Goal: Information Seeking & Learning: Learn about a topic

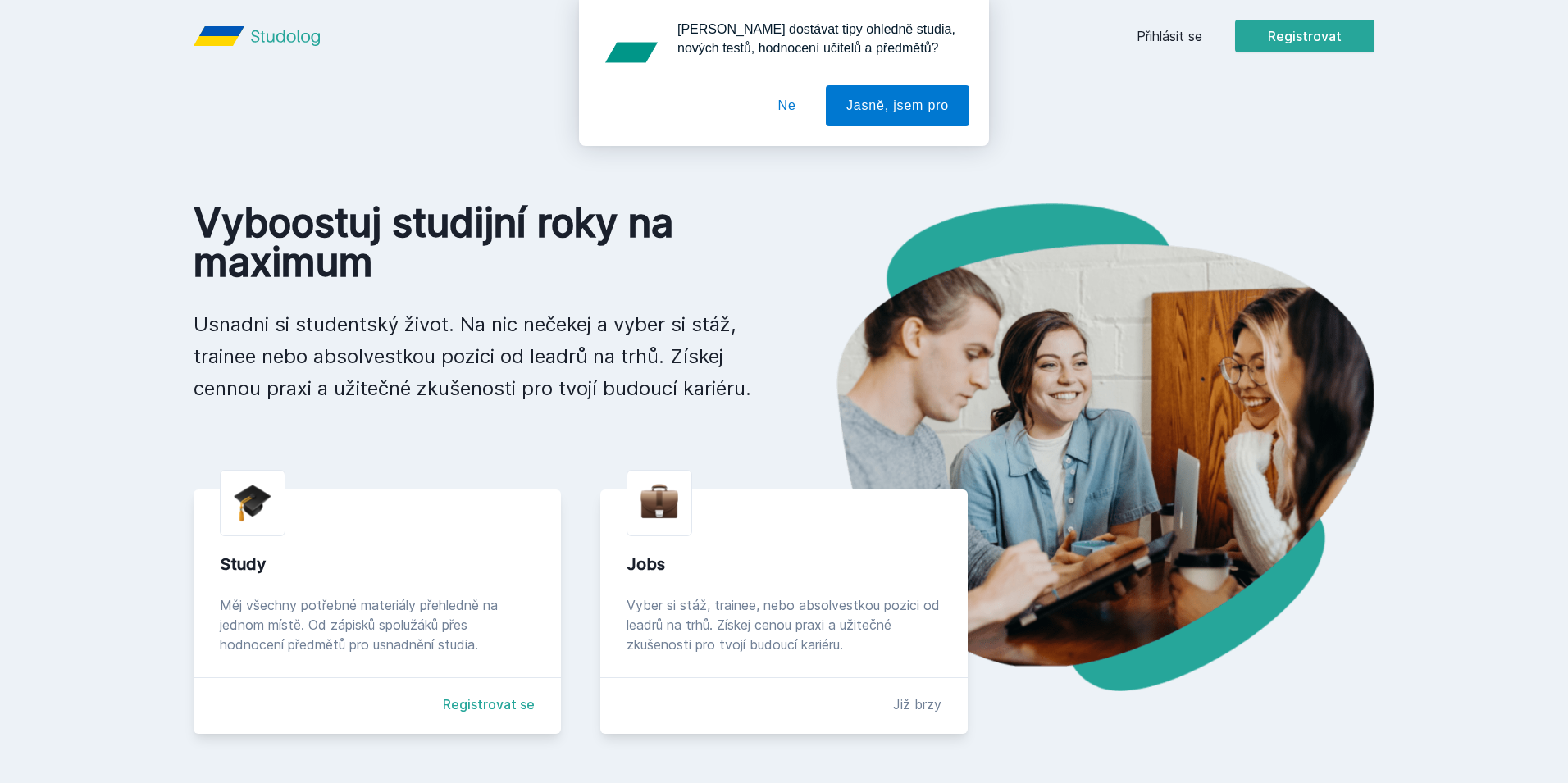
click at [774, 106] on button "Ne" at bounding box center [787, 106] width 59 height 41
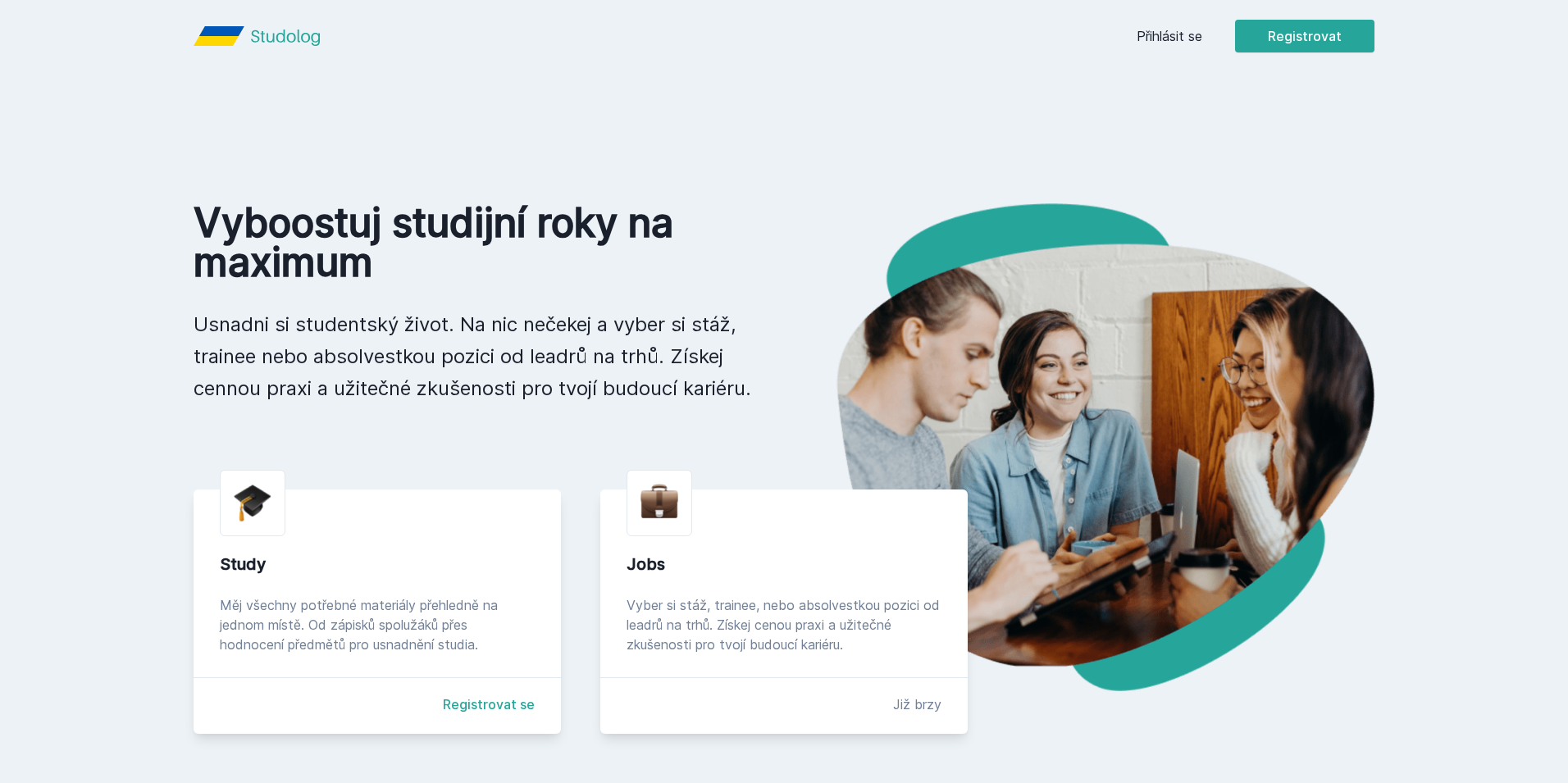
click at [1188, 37] on link "Přihlásit se" at bounding box center [1170, 36] width 66 height 20
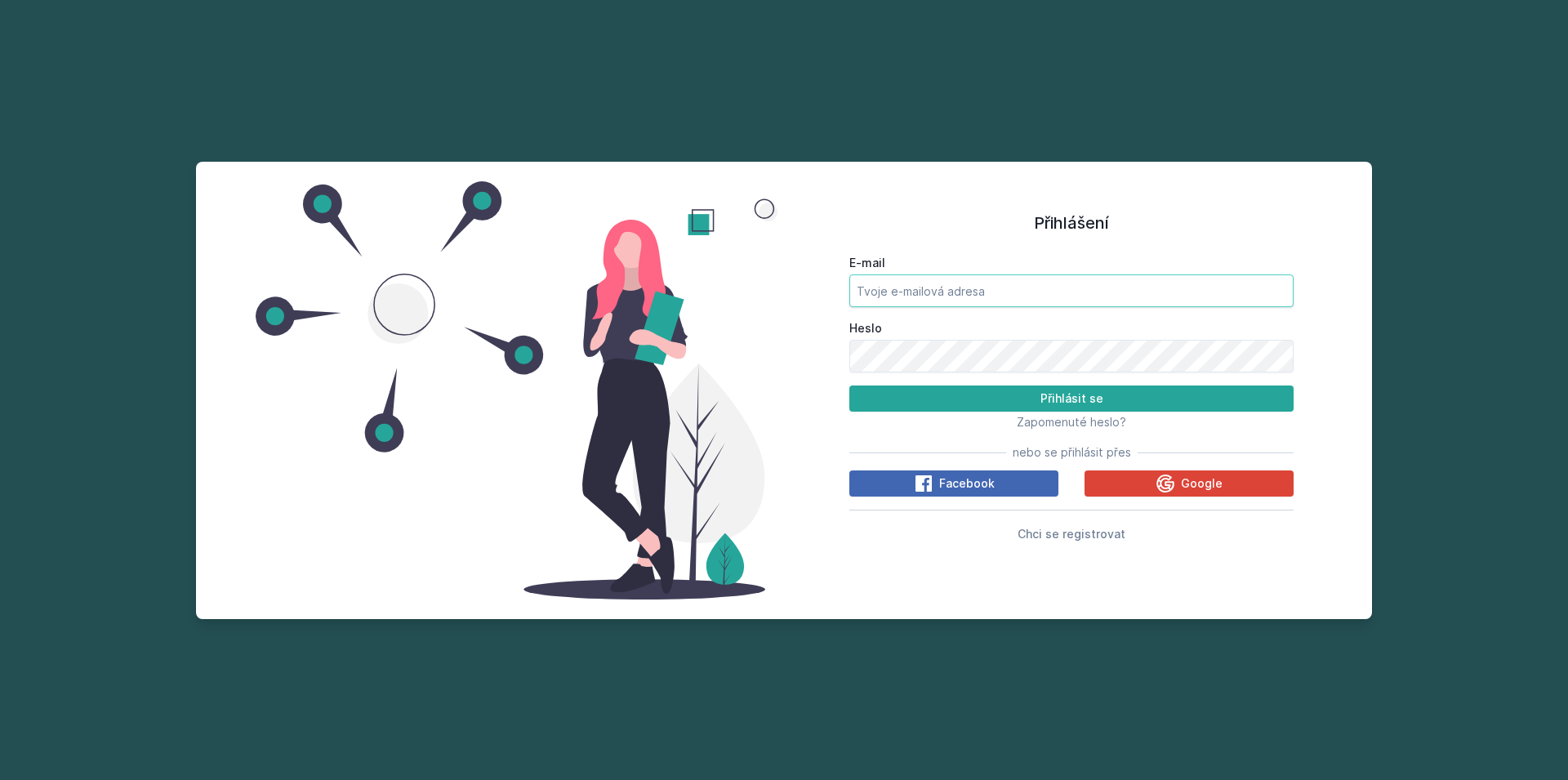
click at [967, 292] on input "E-mail" at bounding box center [1072, 290] width 444 height 33
click at [1097, 484] on button "Google" at bounding box center [1189, 483] width 209 height 26
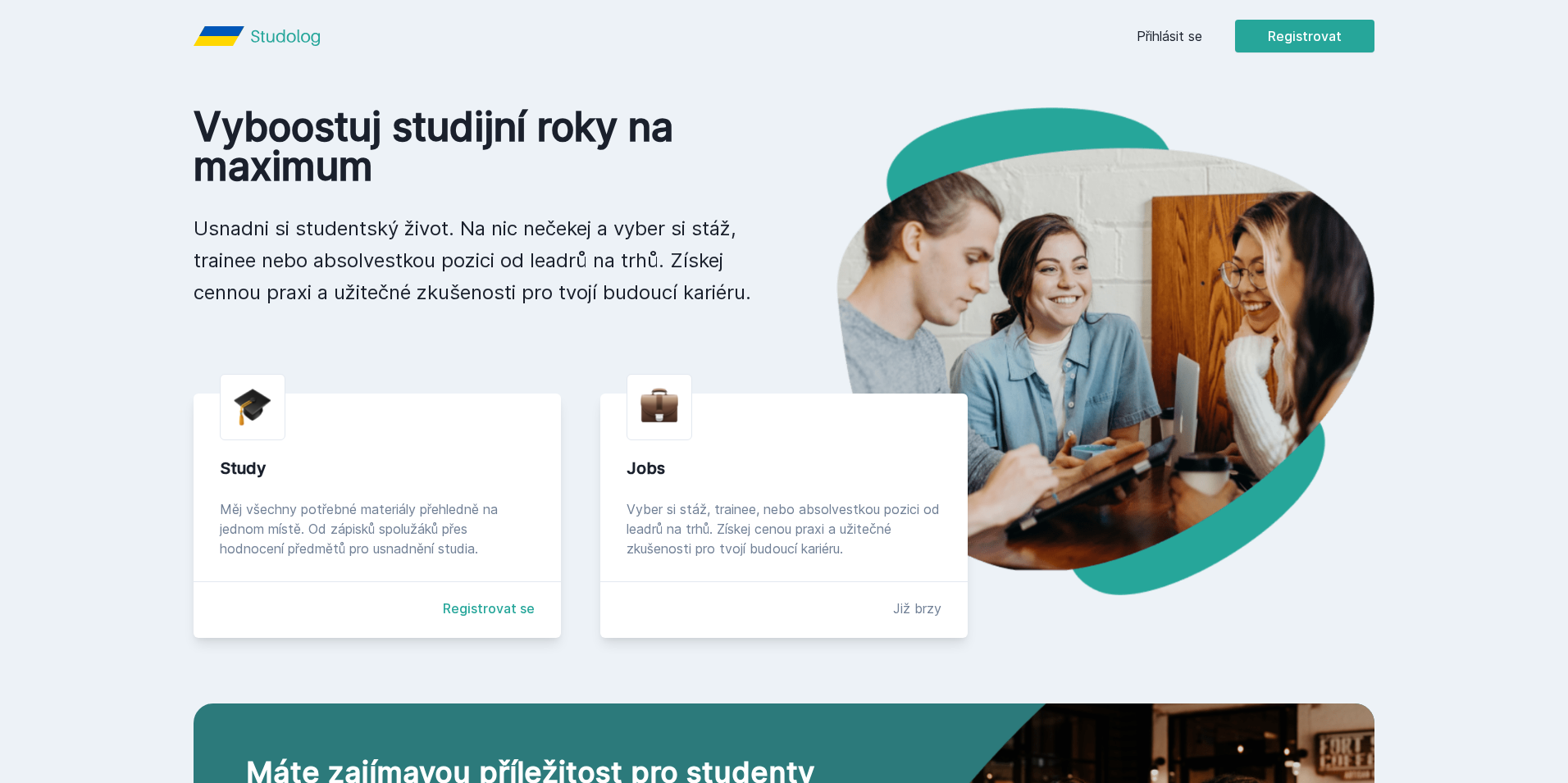
scroll to position [44, 0]
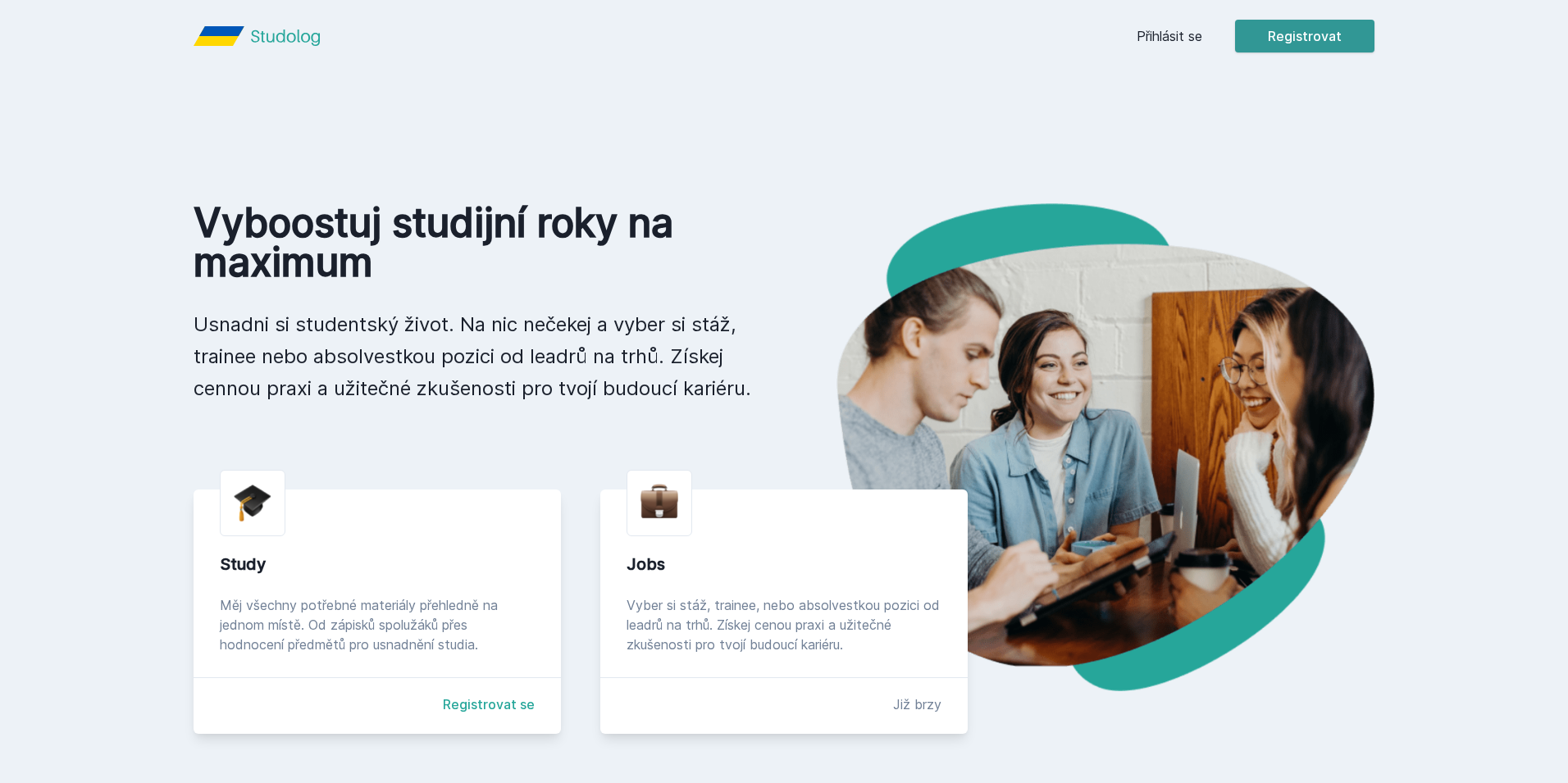
click at [1265, 48] on button "Registrovat" at bounding box center [1305, 36] width 140 height 33
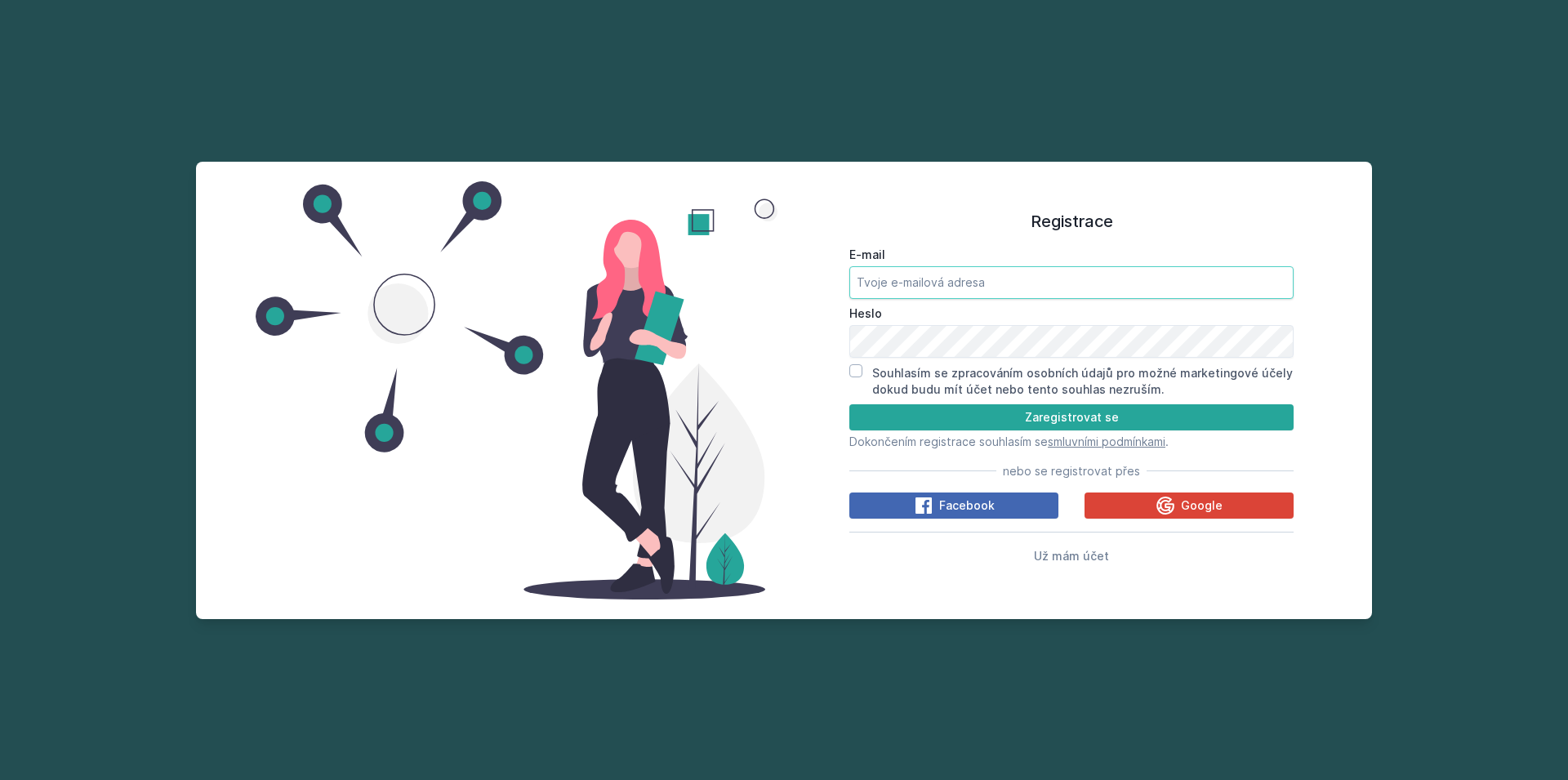
click at [1064, 284] on input "E-mail" at bounding box center [1072, 282] width 444 height 33
click at [1172, 508] on icon at bounding box center [1165, 505] width 18 height 18
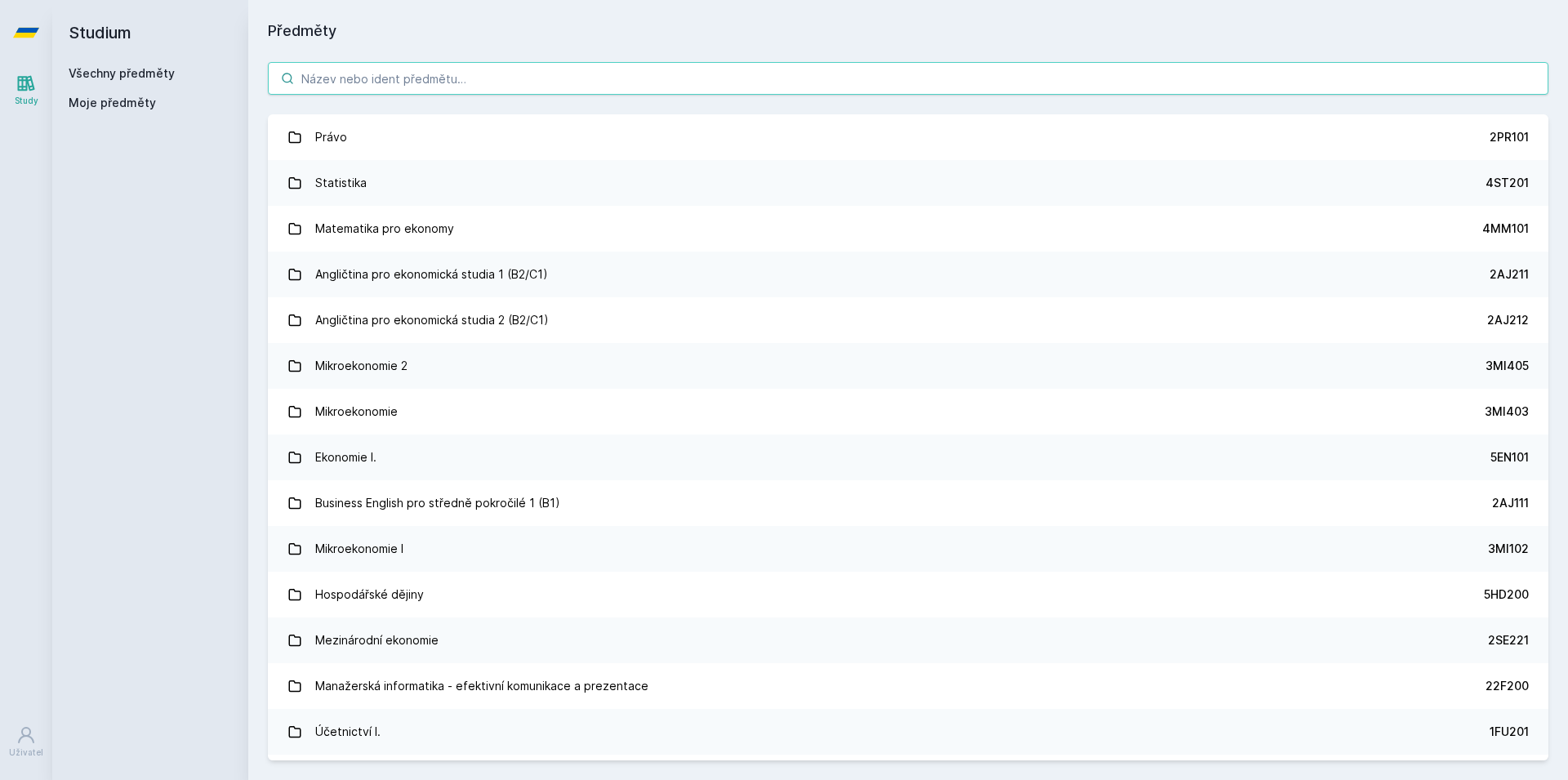
click at [317, 77] on input "search" at bounding box center [908, 78] width 1281 height 33
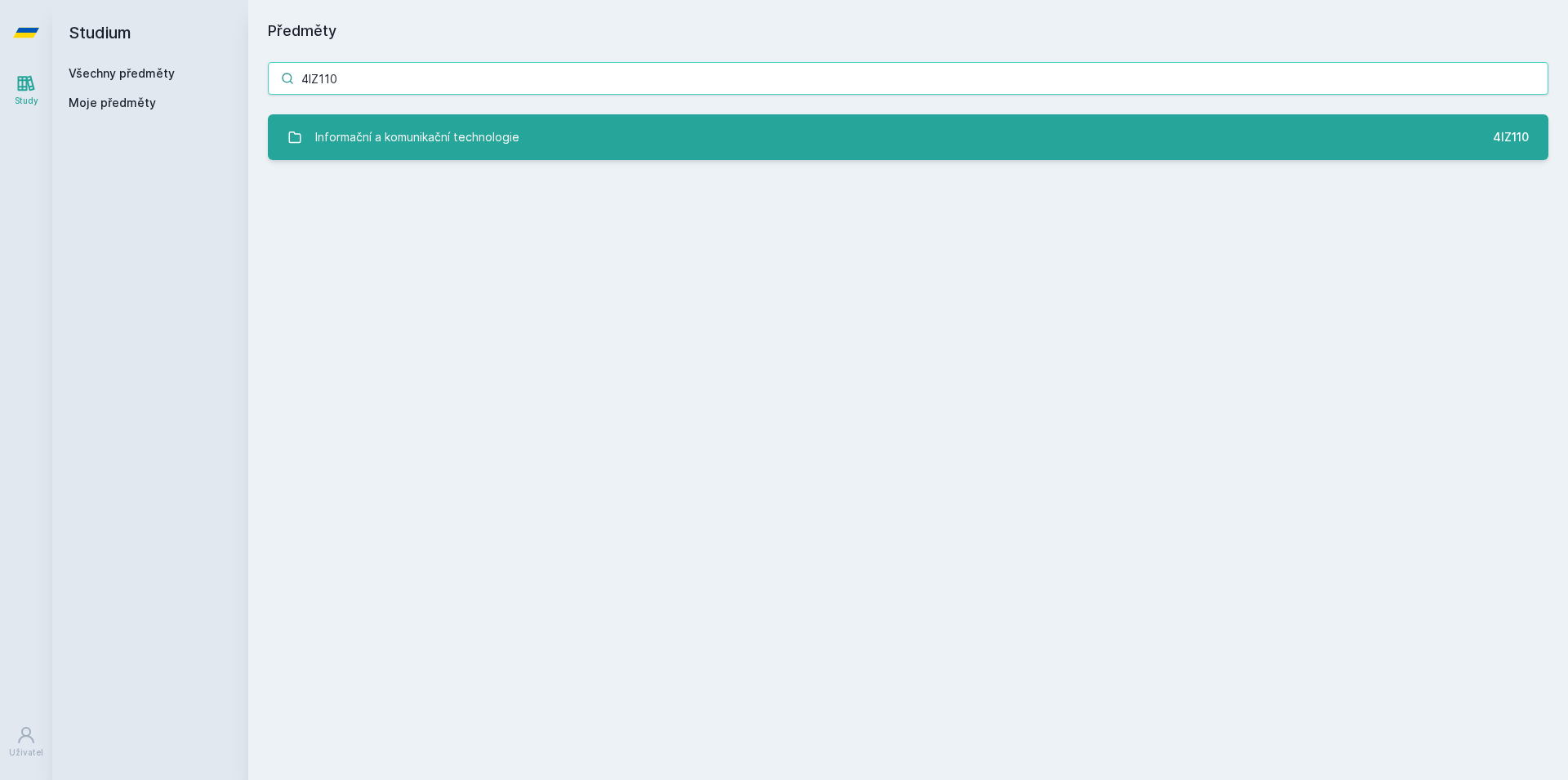
type input "4IZ110"
click at [424, 121] on div "Informační a komunikační technologie" at bounding box center [417, 137] width 204 height 33
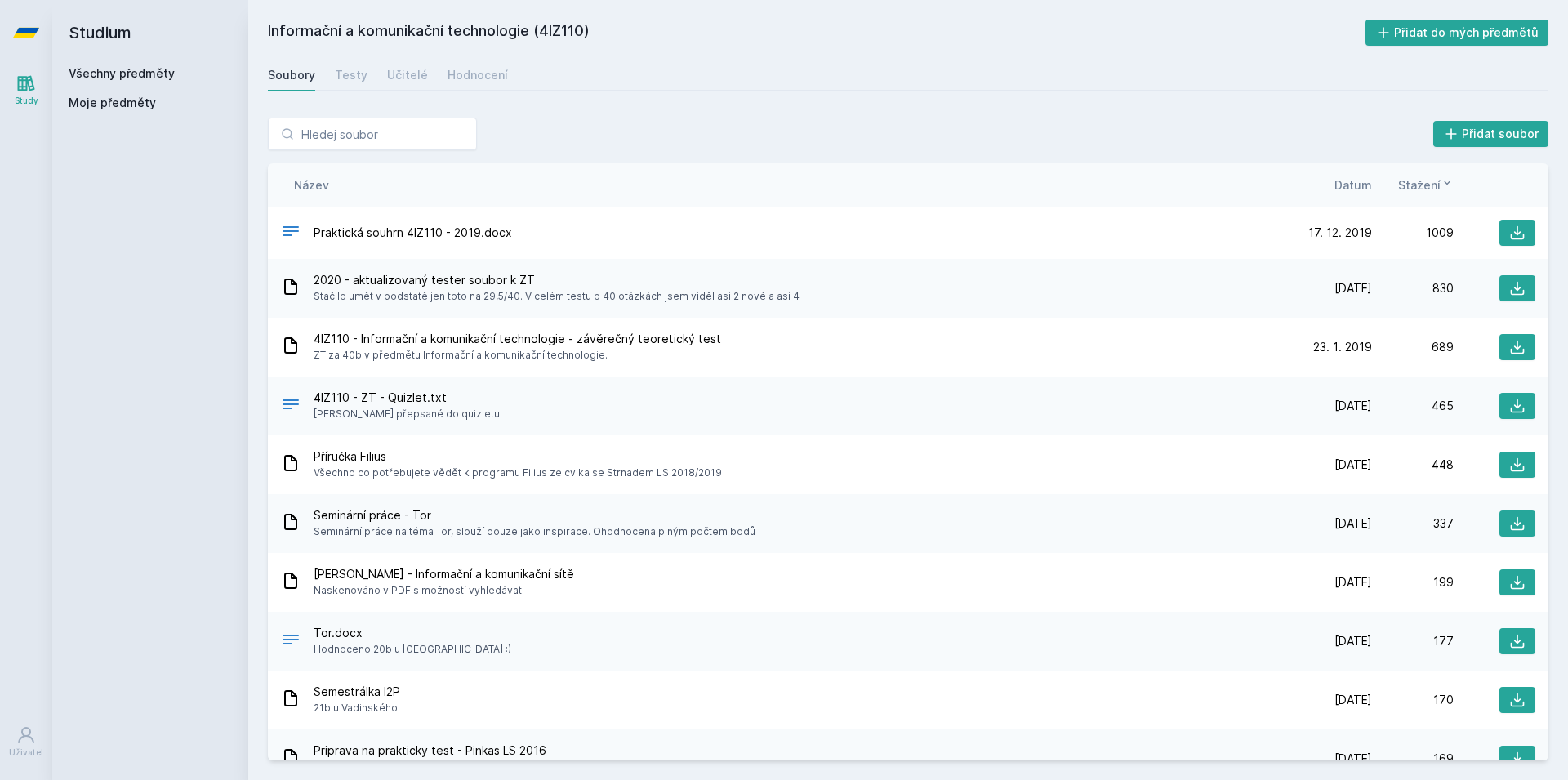
drag, startPoint x: 1033, startPoint y: 531, endPoint x: 988, endPoint y: 259, distance: 275.7
click at [1430, 184] on span "Stažení" at bounding box center [1420, 185] width 43 height 17
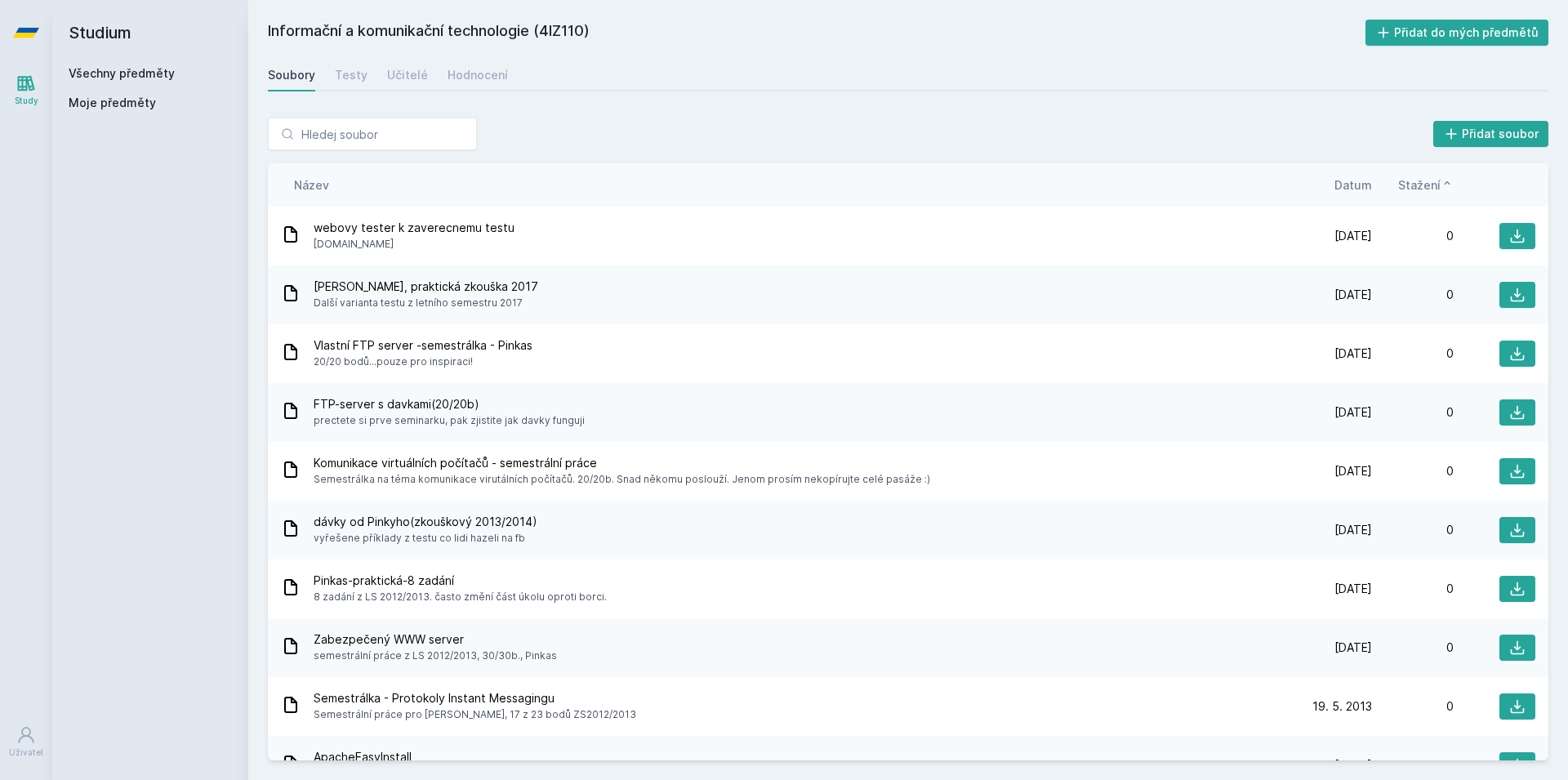
click at [1430, 184] on span "Stažení" at bounding box center [1420, 185] width 43 height 17
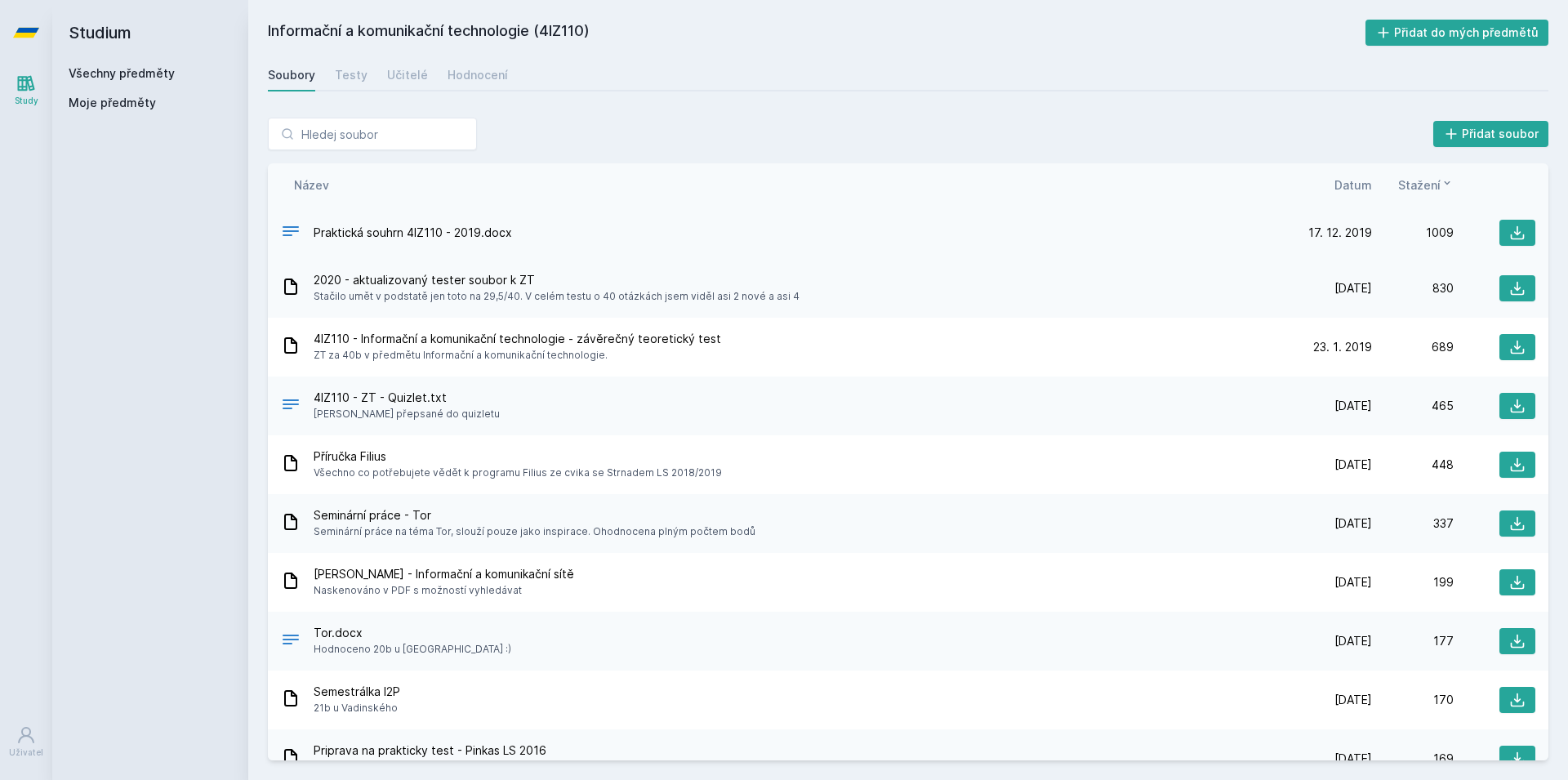
click at [391, 244] on div "Praktická souhrn 4IZ110 - 2019.docx" at bounding box center [785, 232] width 1009 height 23
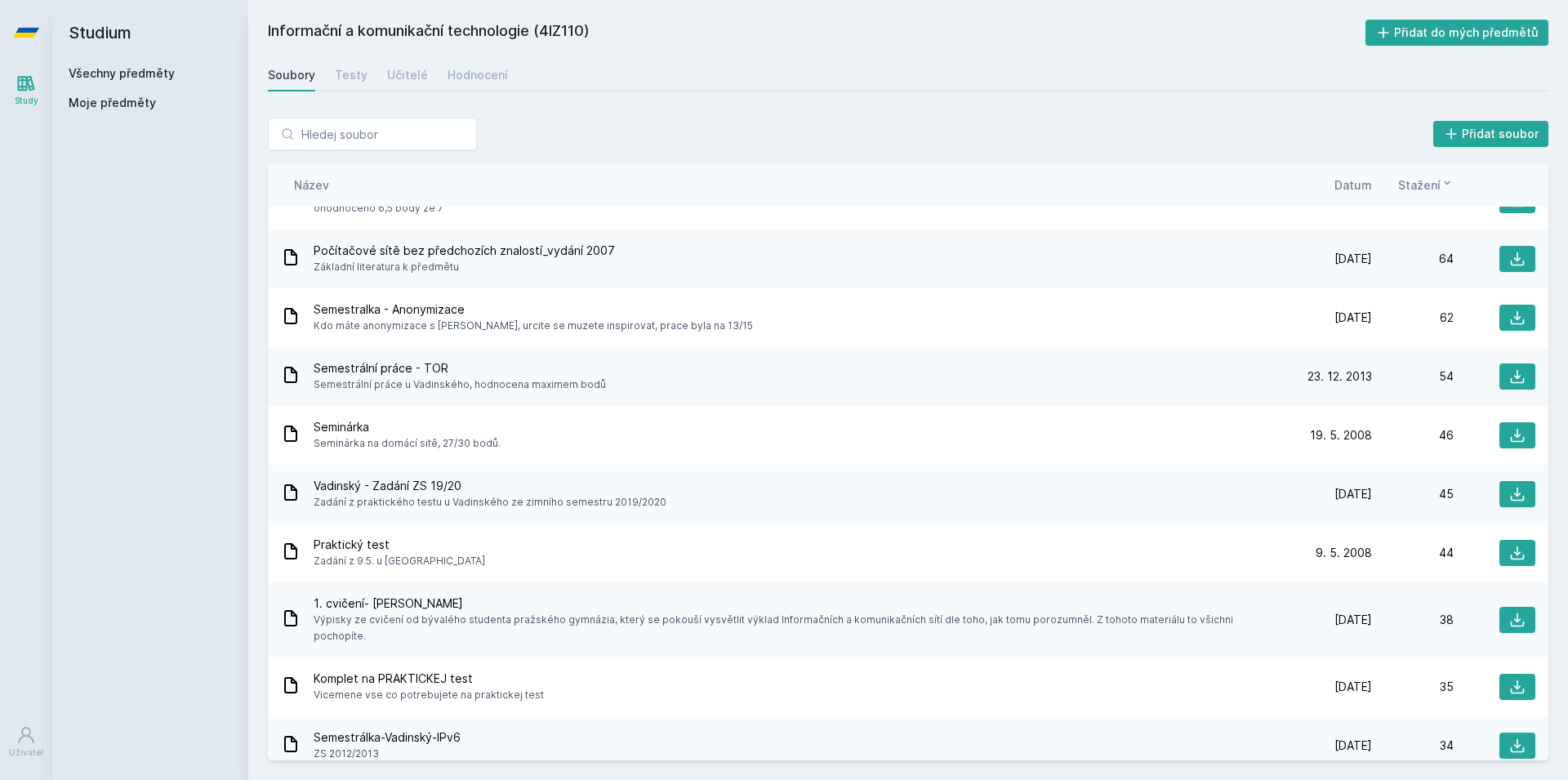
scroll to position [1470, 0]
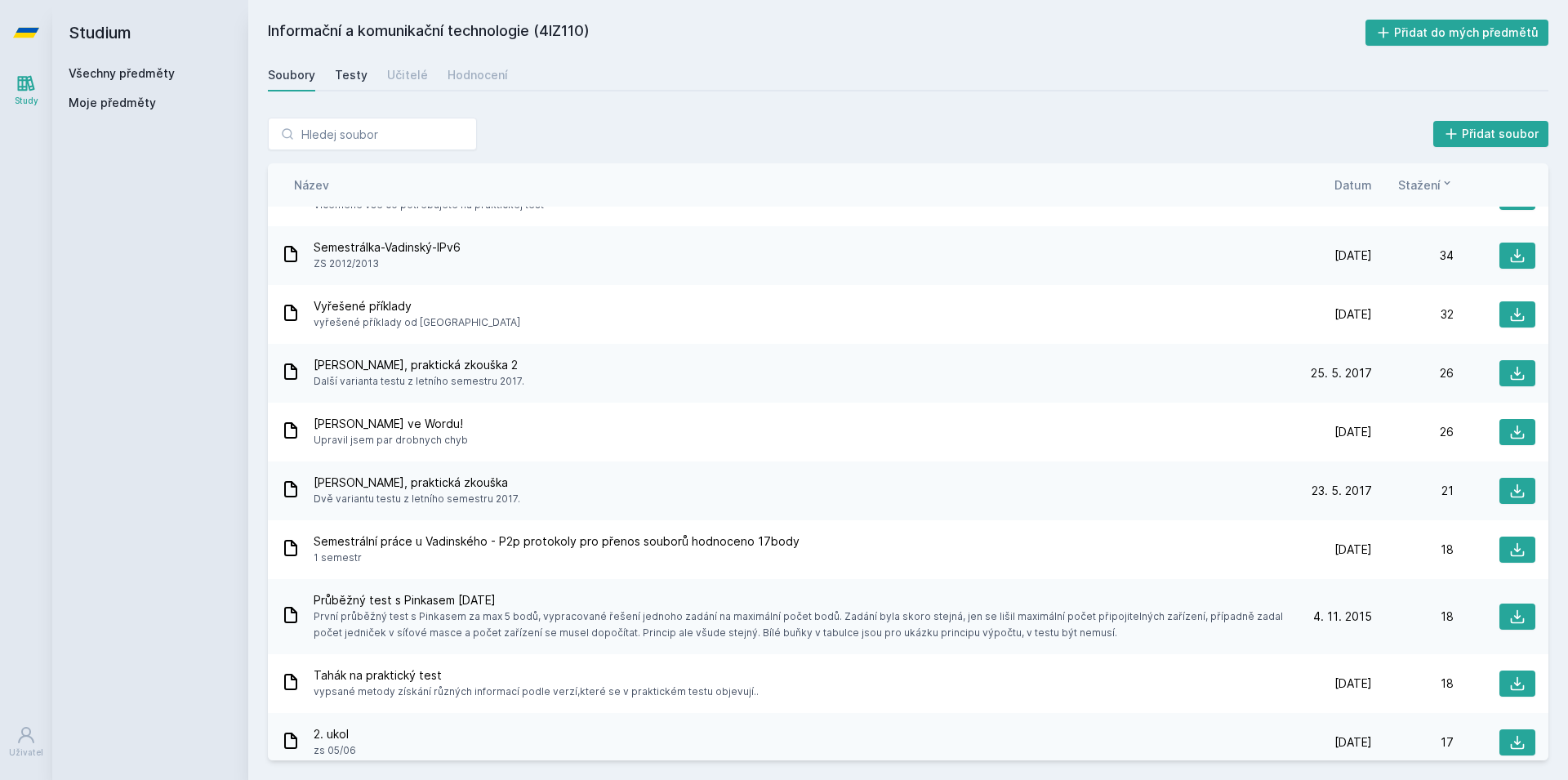
click at [350, 68] on div "Testy" at bounding box center [351, 76] width 33 height 17
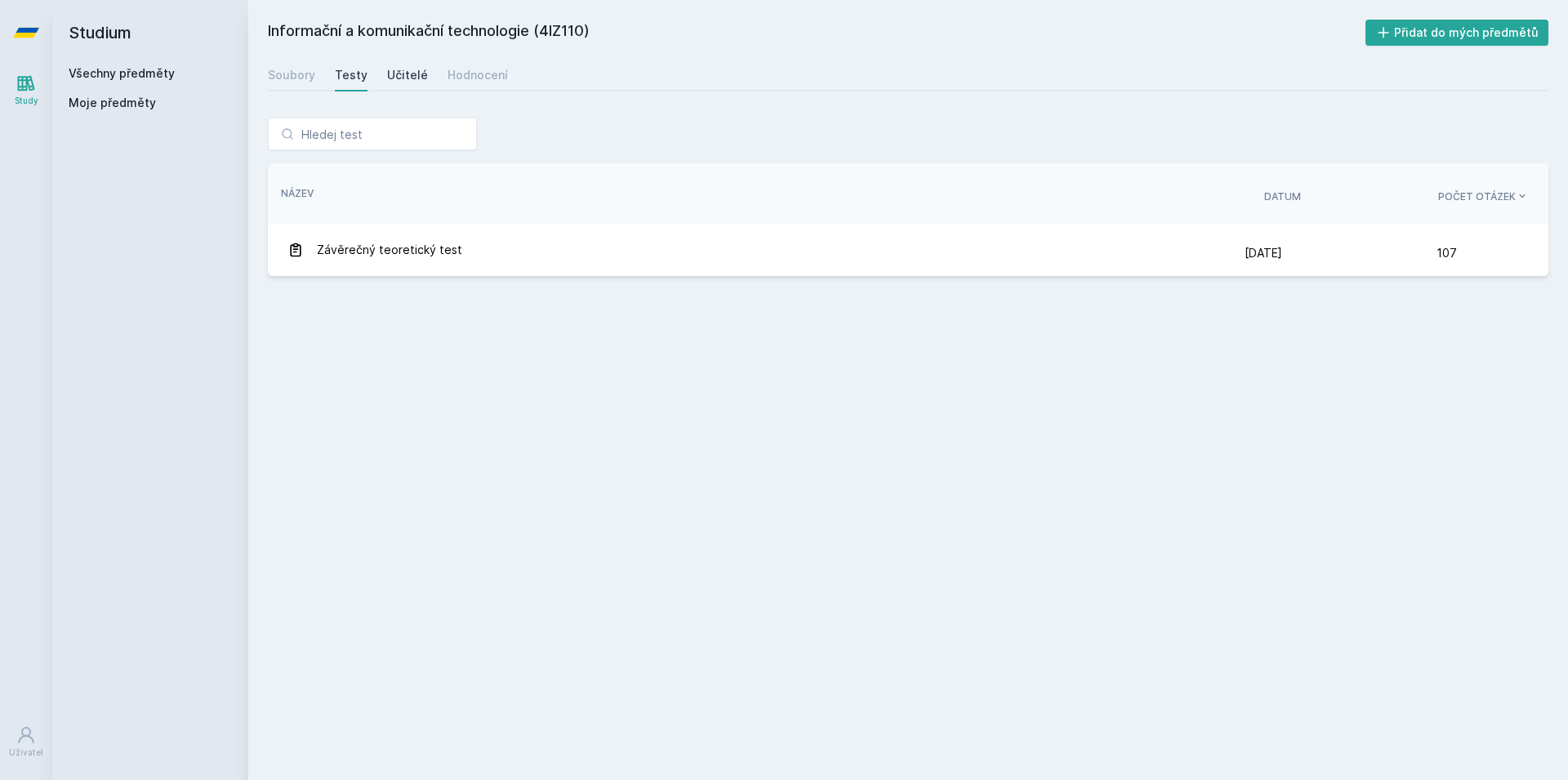
click at [387, 76] on div "Učitelé" at bounding box center [408, 76] width 41 height 17
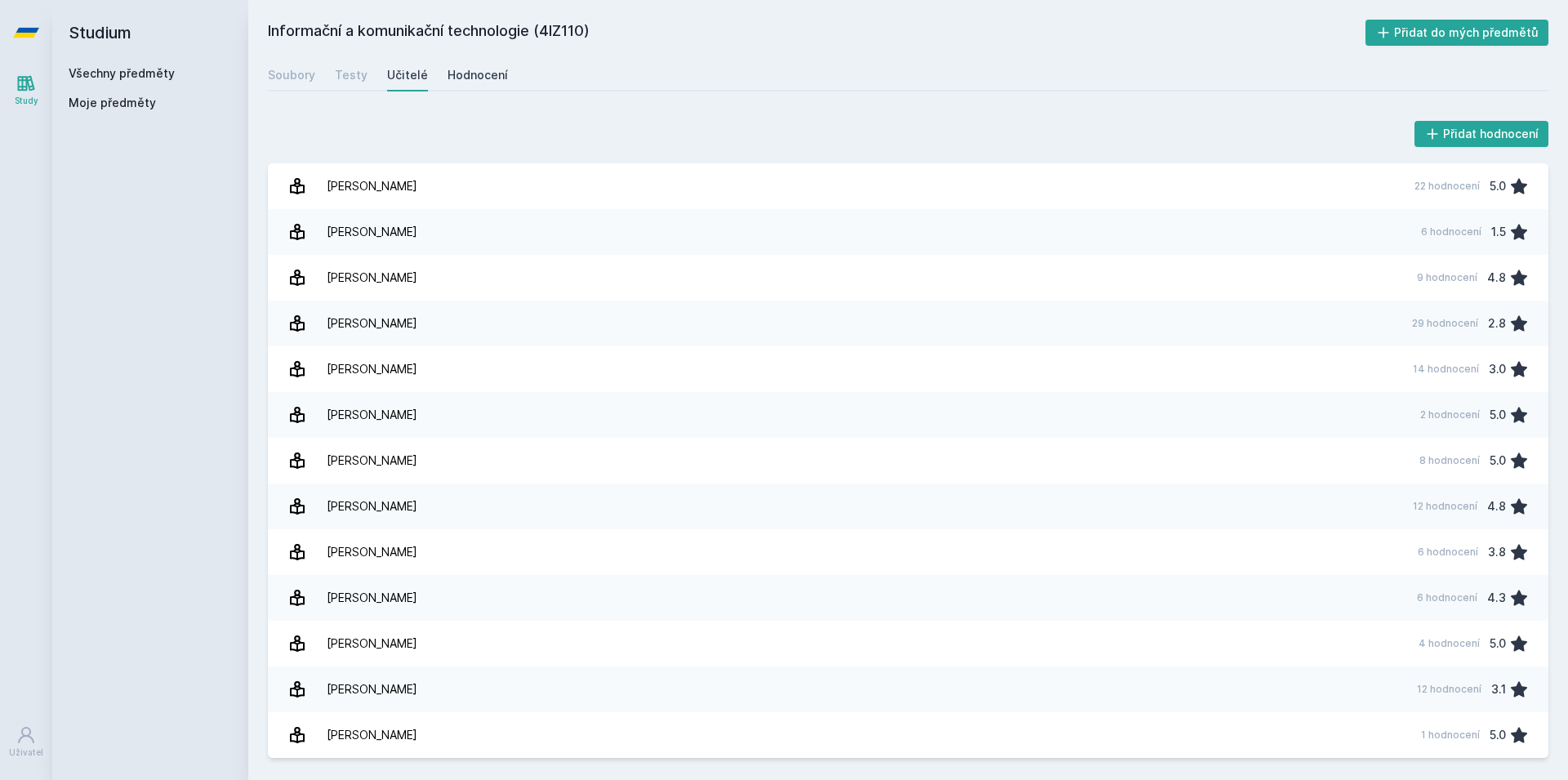
click at [457, 76] on div "Hodnocení" at bounding box center [478, 76] width 61 height 17
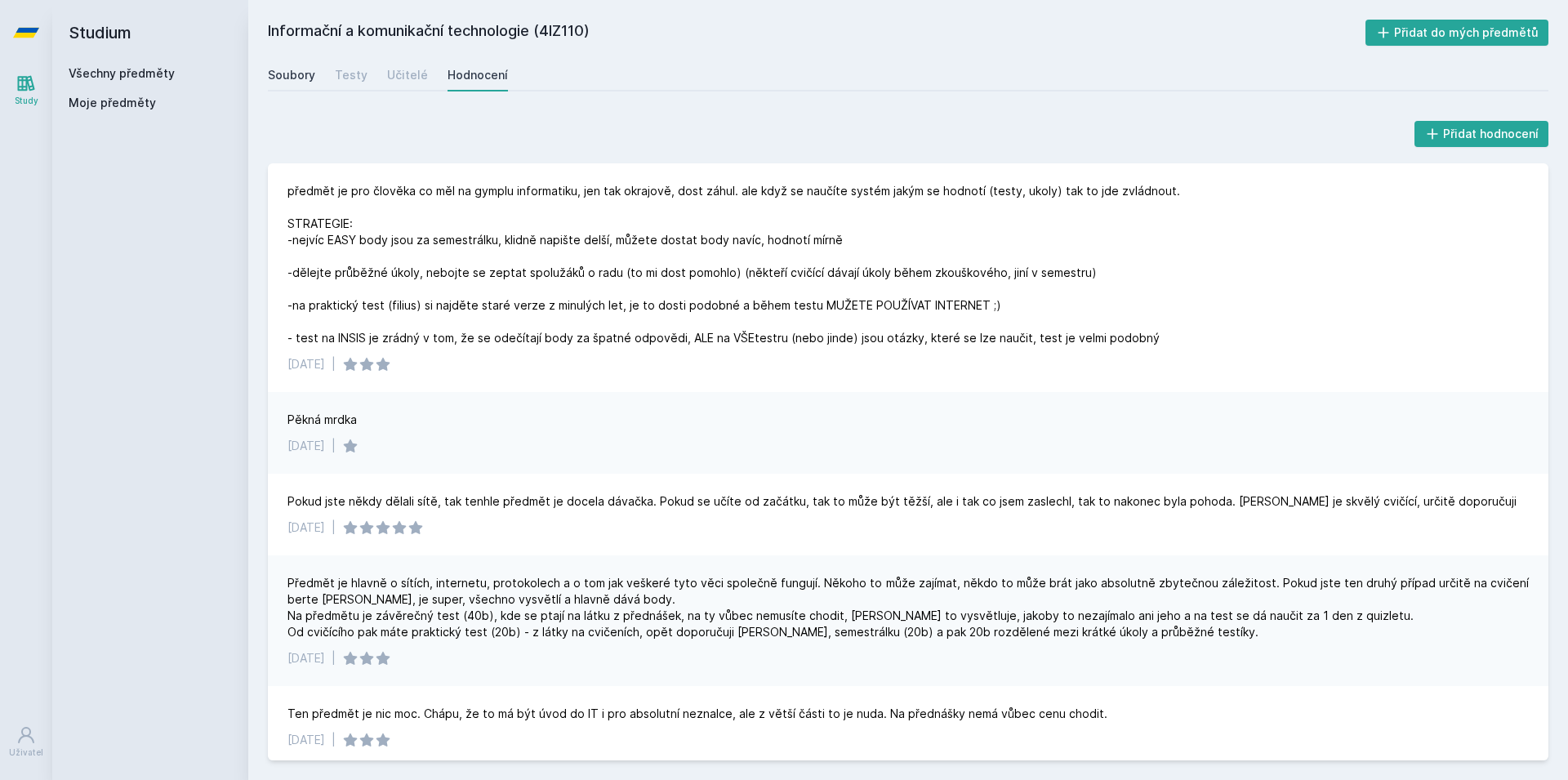
click at [283, 77] on div "Soubory" at bounding box center [291, 76] width 48 height 17
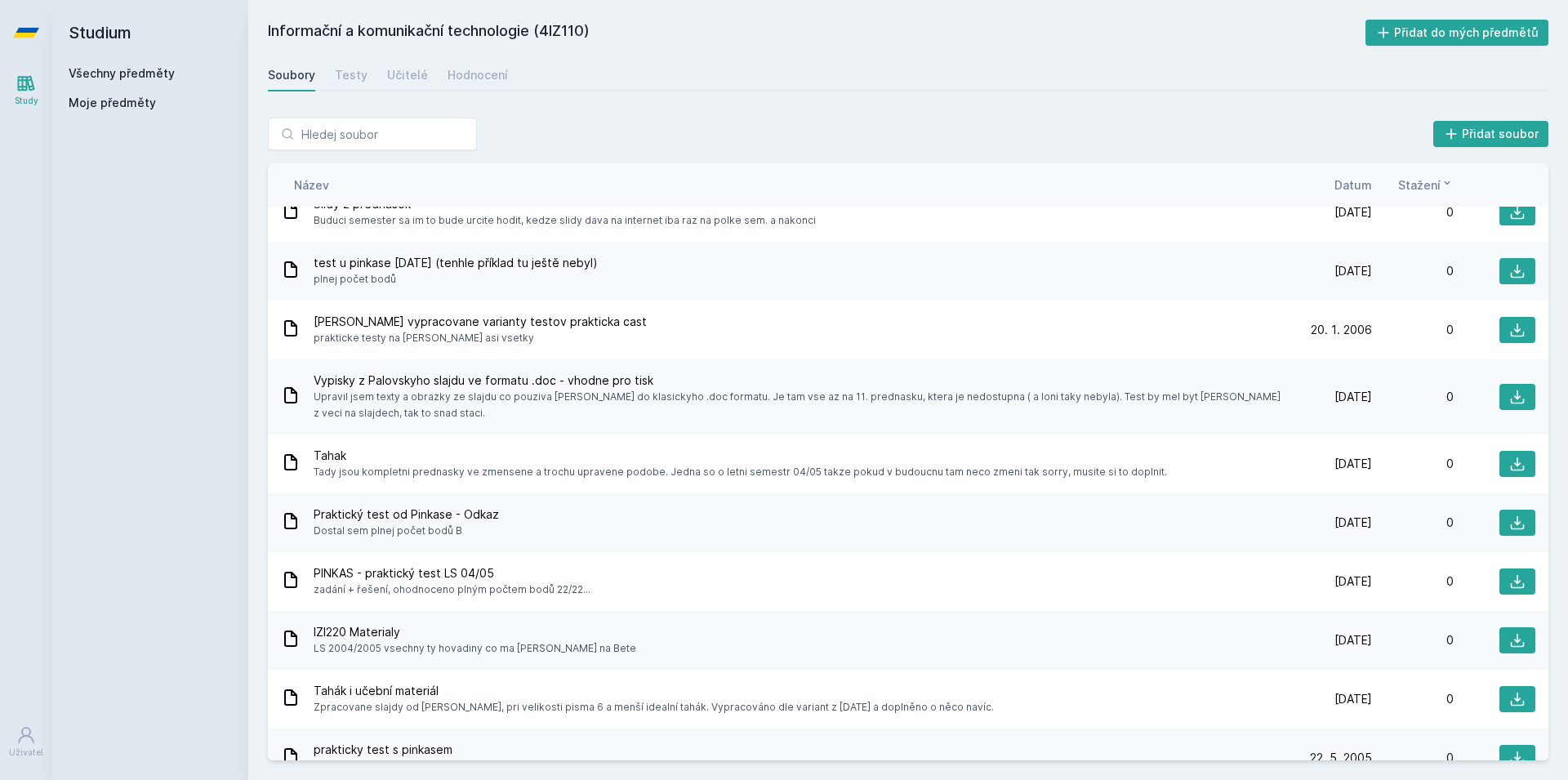
scroll to position [12001, 0]
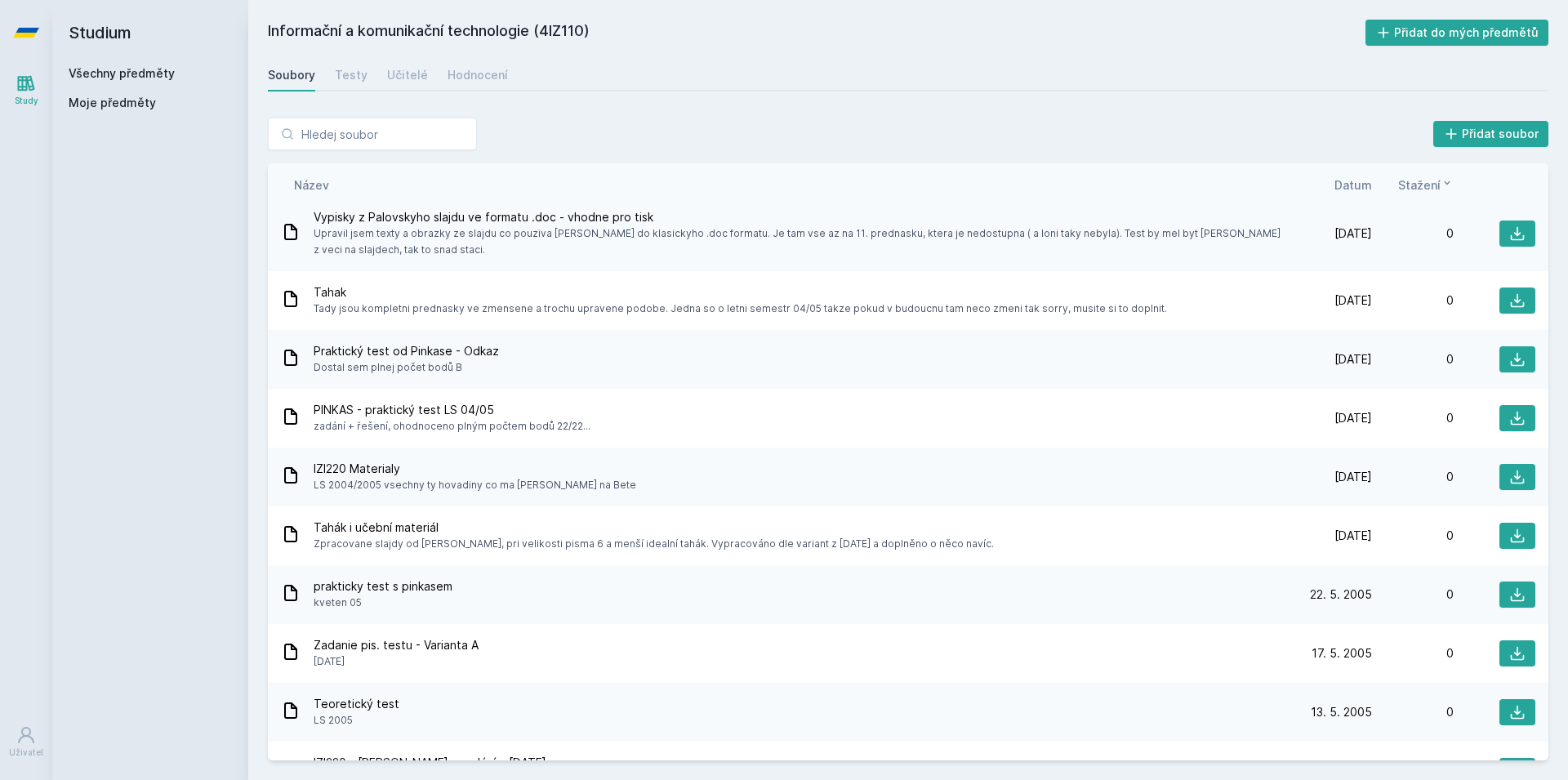
click at [1354, 186] on span "Datum" at bounding box center [1353, 185] width 37 height 17
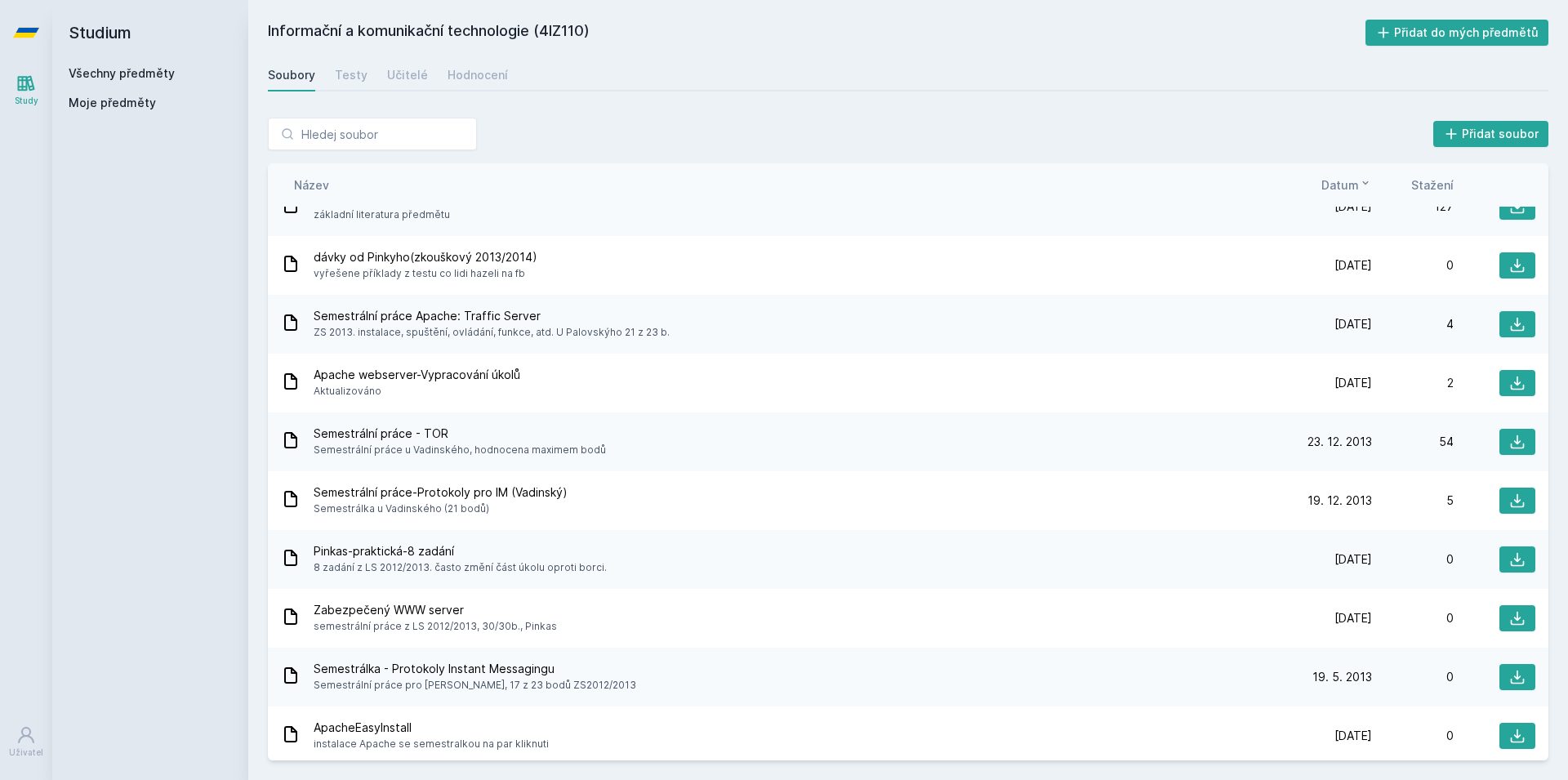
scroll to position [0, 0]
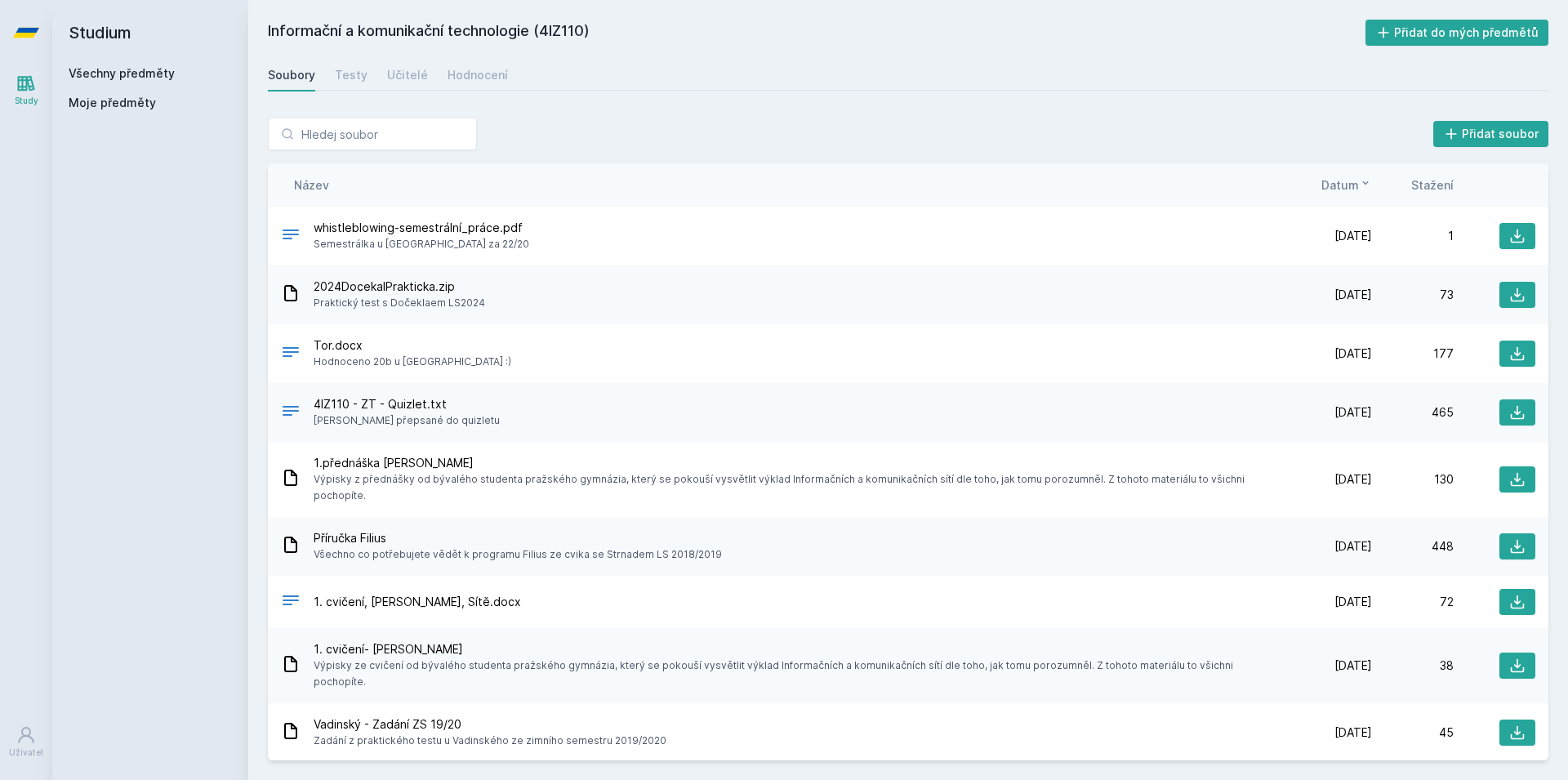
drag, startPoint x: 403, startPoint y: 527, endPoint x: 253, endPoint y: 204, distance: 356.1
click at [268, 207] on div "whistleblowing-semestrální_práce.pdf Semestrálka u [GEOGRAPHIC_DATA] za 22/20 […" at bounding box center [908, 484] width 1281 height 554
drag, startPoint x: 169, startPoint y: 237, endPoint x: 127, endPoint y: 131, distance: 114.0
click at [168, 237] on div "Studium Všechny předměty Moje předměty" at bounding box center [150, 390] width 196 height 780
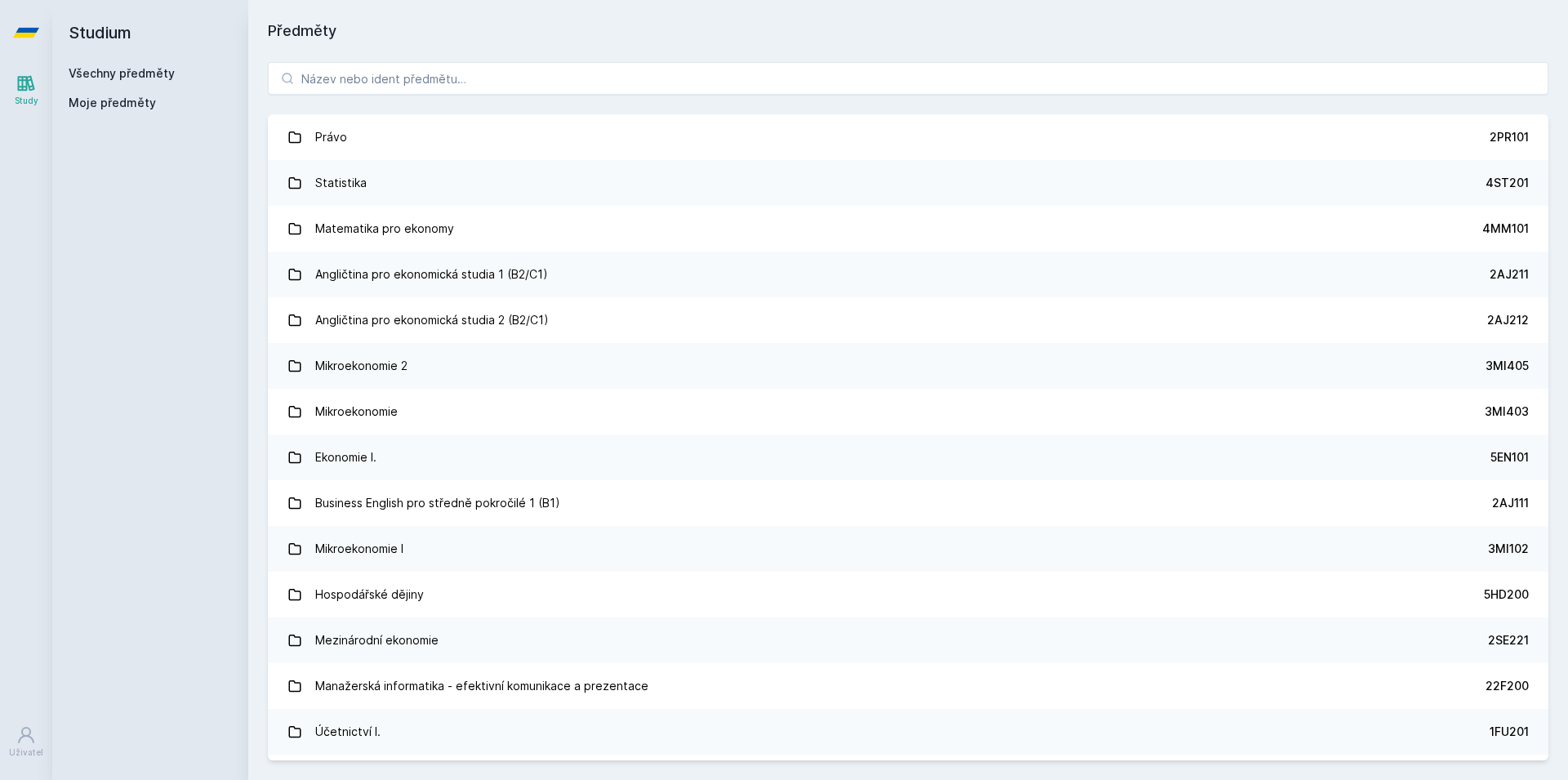
click at [103, 74] on link "Všechny předměty" at bounding box center [122, 73] width 106 height 14
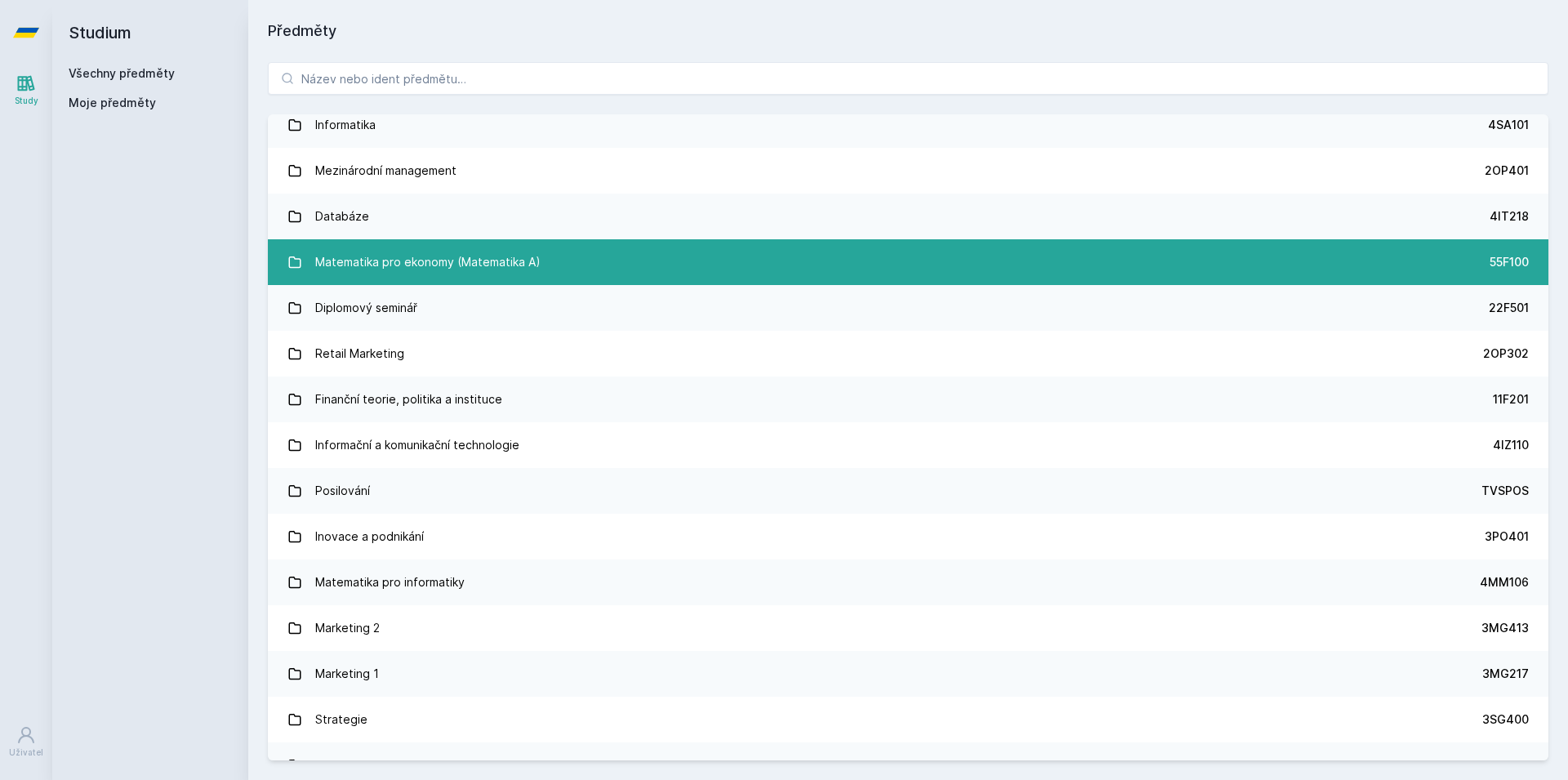
scroll to position [883, 0]
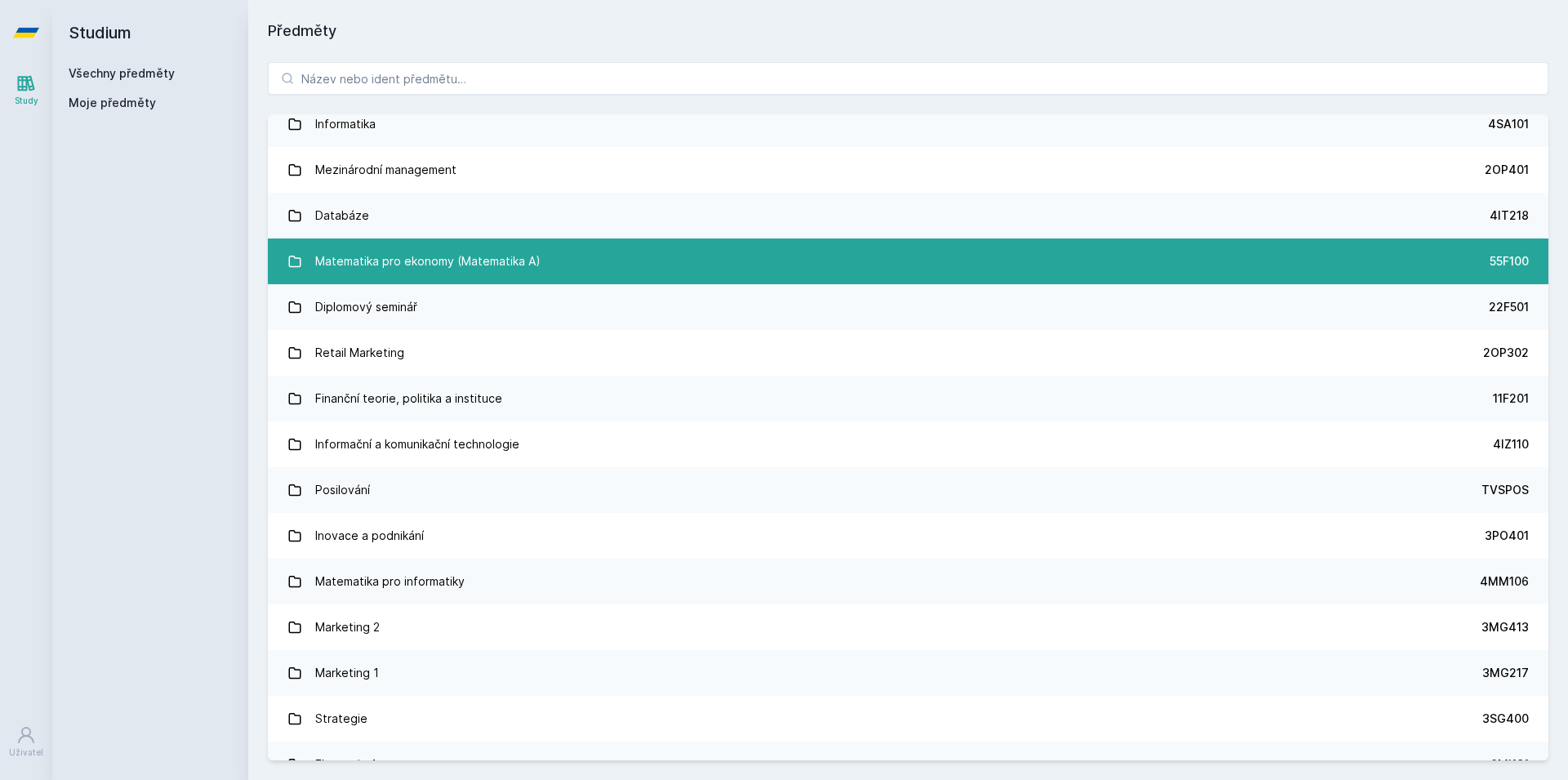
click at [368, 578] on div "Matematika pro informatiky" at bounding box center [390, 581] width 149 height 33
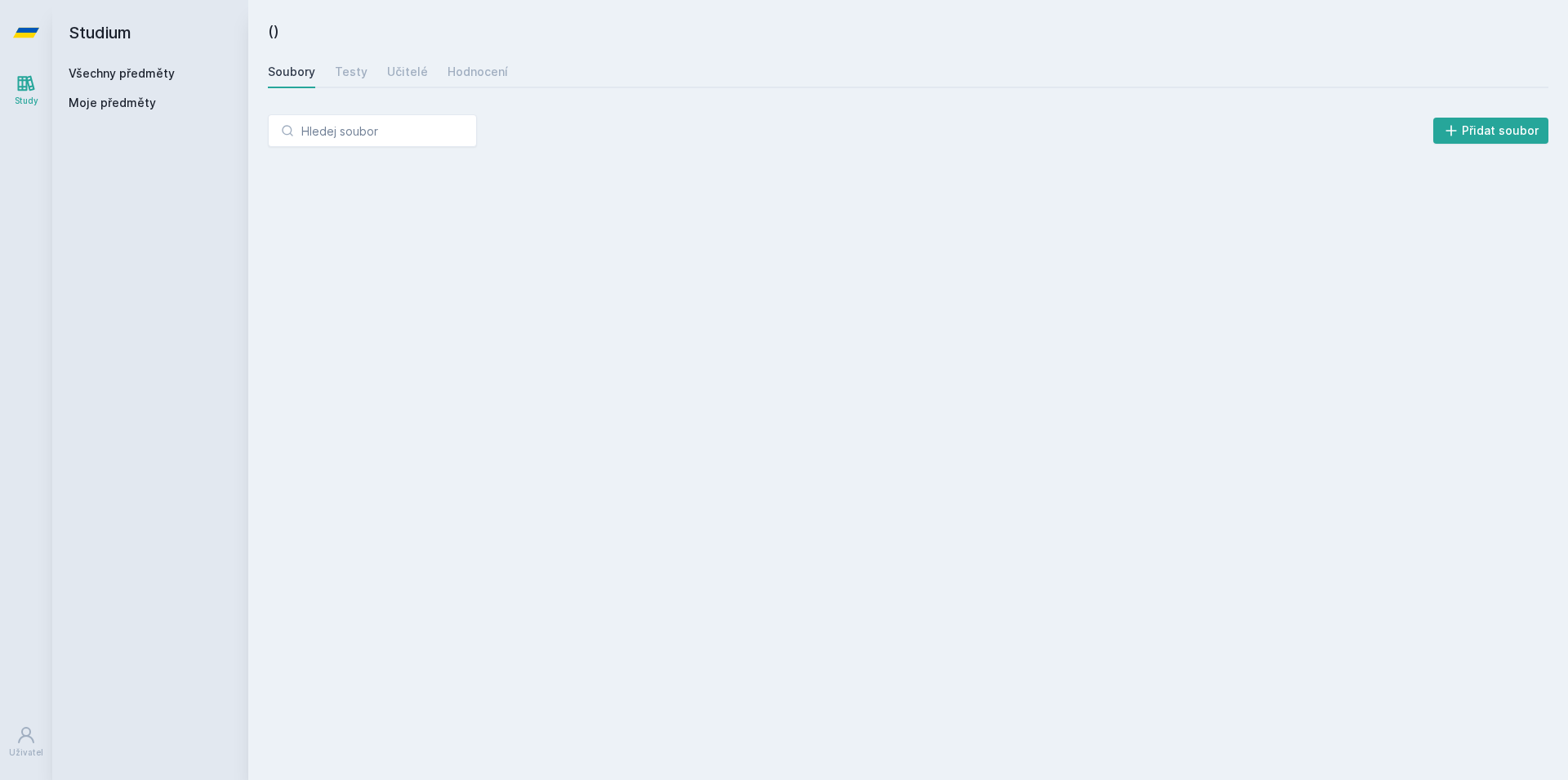
click at [368, 578] on div "() [GEOGRAPHIC_DATA] Testy Učitelé Hodnocení Přidat soubor" at bounding box center [908, 390] width 1281 height 741
